Goal: Find specific page/section: Find specific page/section

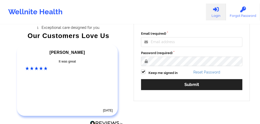
scroll to position [97, 0]
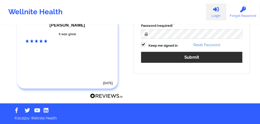
type input "[EMAIL_ADDRESS][PERSON_NAME][DOMAIN_NAME]"
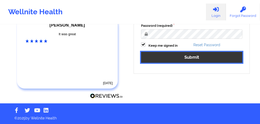
click at [163, 59] on button "Submit" at bounding box center [191, 57] width 101 height 11
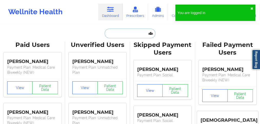
click at [117, 35] on input "text" at bounding box center [129, 34] width 51 height 10
paste input "[PERSON_NAME] - Call Carelon [DATE] 6:30pm insurance plan does not cover out-of…"
click at [138, 32] on input "[PERSON_NAME] - Call Carelon [DATE] 6:30pm insurance plan does not cover out-of…" at bounding box center [129, 34] width 51 height 10
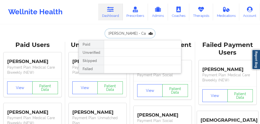
click at [138, 32] on input "[PERSON_NAME] - Call Carelon [DATE] 6:30pm insurance plan does not cover out-of…" at bounding box center [129, 34] width 51 height 10
paste input "[PERSON_NAME]"
drag, startPoint x: 131, startPoint y: 34, endPoint x: 112, endPoint y: 31, distance: 18.8
click at [113, 31] on input "[PERSON_NAME]" at bounding box center [129, 34] width 51 height 10
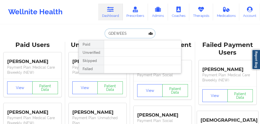
type input "[PERSON_NAME]"
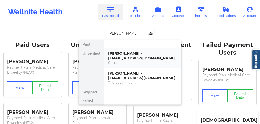
click at [127, 58] on div "[PERSON_NAME] - [EMAIL_ADDRESS][DOMAIN_NAME]" at bounding box center [142, 55] width 69 height 9
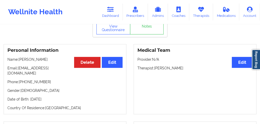
scroll to position [51, 0]
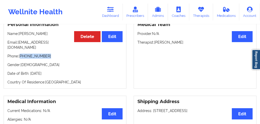
drag, startPoint x: 37, startPoint y: 51, endPoint x: 21, endPoint y: 52, distance: 16.6
click at [21, 54] on p "Phone: [PHONE_NUMBER]" at bounding box center [64, 56] width 115 height 5
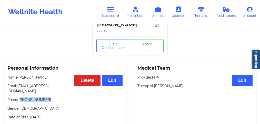
scroll to position [0, 0]
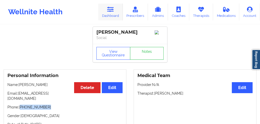
click at [112, 13] on link "Dashboard" at bounding box center [110, 12] width 25 height 17
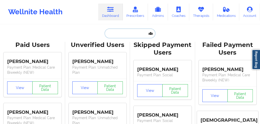
click at [119, 35] on input "text" at bounding box center [129, 34] width 51 height 10
paste input "[PERSON_NAME]"
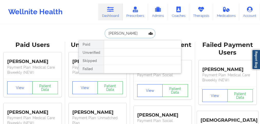
drag, startPoint x: 117, startPoint y: 32, endPoint x: 170, endPoint y: 29, distance: 52.6
click at [162, 36] on div "[PERSON_NAME] Paid Unverified Skipped Failed" at bounding box center [130, 34] width 102 height 10
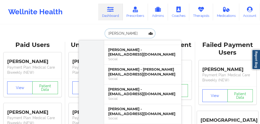
scroll to position [239, 0]
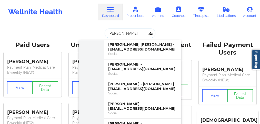
drag, startPoint x: 120, startPoint y: 35, endPoint x: 85, endPoint y: 30, distance: 34.8
click at [85, 30] on div "[PERSON_NAME] [PERSON_NAME] - [EMAIL_ADDRESS][DOMAIN_NAME] Medical Care Biannua…" at bounding box center [130, 34] width 102 height 10
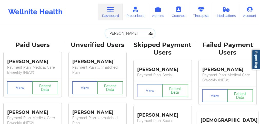
paste input "[PERSON_NAME]"
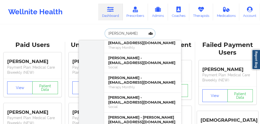
scroll to position [51, 0]
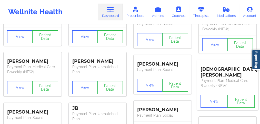
click at [61, 17] on div "Wellnite Health" at bounding box center [35, 12] width 71 height 20
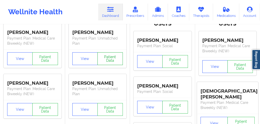
scroll to position [0, 0]
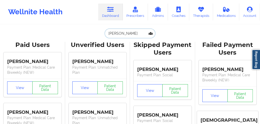
drag, startPoint x: 128, startPoint y: 33, endPoint x: 89, endPoint y: 33, distance: 38.4
click at [89, 33] on div "[PERSON_NAME] Paid Unverified [PERSON_NAME] - [EMAIL_ADDRESS][DOMAIN_NAME] Soci…" at bounding box center [130, 34] width 102 height 10
paste input "[PERSON_NAME]"
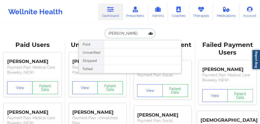
drag, startPoint x: 121, startPoint y: 33, endPoint x: 107, endPoint y: 27, distance: 14.7
click at [108, 32] on input "[PERSON_NAME]" at bounding box center [129, 34] width 51 height 10
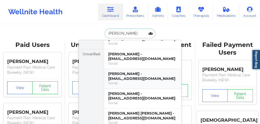
scroll to position [17, 0]
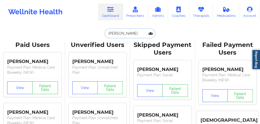
click at [107, 33] on input "[PERSON_NAME]" at bounding box center [129, 34] width 51 height 10
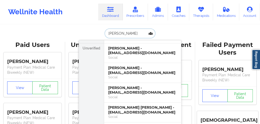
paste input "[PERSON_NAME]"
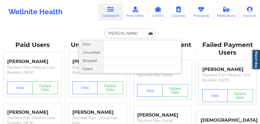
drag, startPoint x: 121, startPoint y: 33, endPoint x: 90, endPoint y: 32, distance: 30.5
click at [90, 32] on div "[PERSON_NAME] Paid Unverified Skipped Failed" at bounding box center [130, 34] width 102 height 10
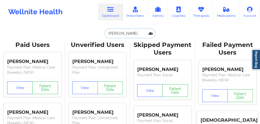
type input "[PERSON_NAME]"
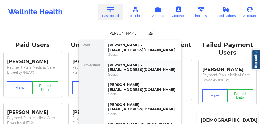
click at [120, 69] on div "[PERSON_NAME] - [EMAIL_ADDRESS][DOMAIN_NAME]" at bounding box center [142, 67] width 69 height 9
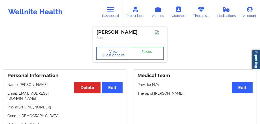
click at [145, 56] on link "Notes" at bounding box center [147, 53] width 34 height 13
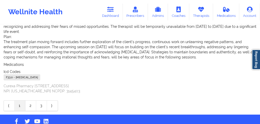
scroll to position [239, 0]
